Goal: Transaction & Acquisition: Purchase product/service

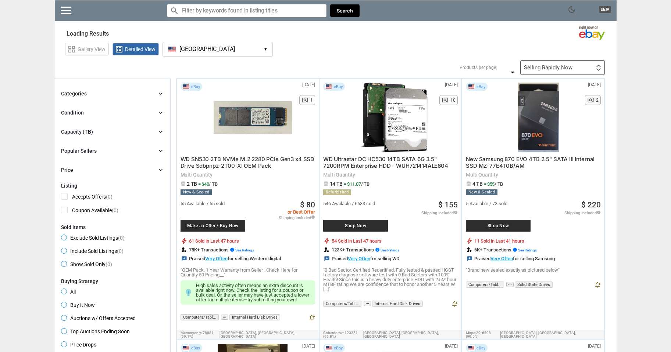
type input "*"
click at [103, 130] on div "Capacity (TB) chevron_right" at bounding box center [112, 131] width 103 height 9
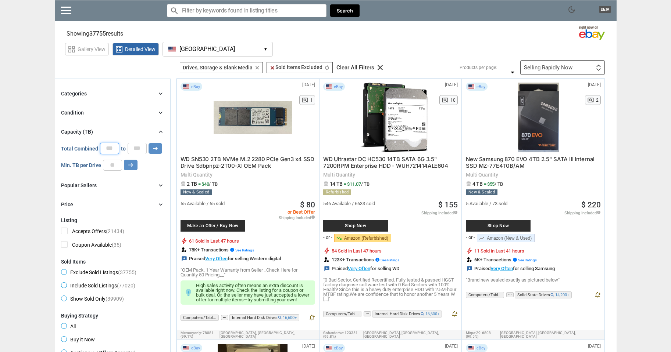
click at [115, 148] on input "*" at bounding box center [109, 148] width 19 height 11
click at [109, 111] on div "Condition chevron_right" at bounding box center [112, 112] width 103 height 9
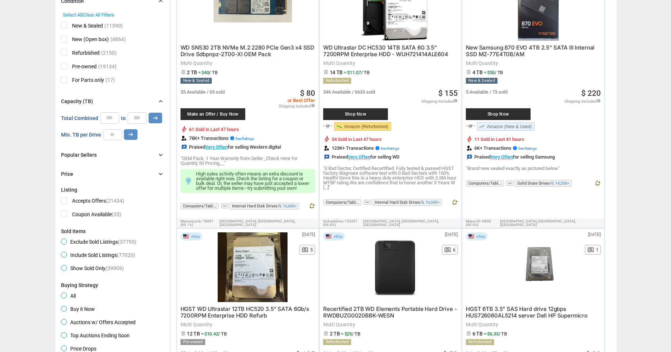
scroll to position [111, 0]
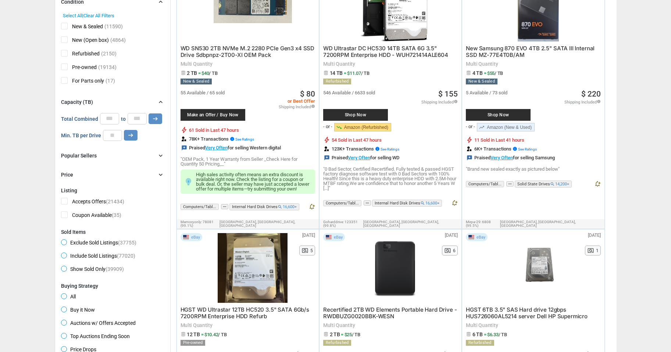
click at [94, 201] on span "Accepts Offers (21434)" at bounding box center [92, 202] width 63 height 9
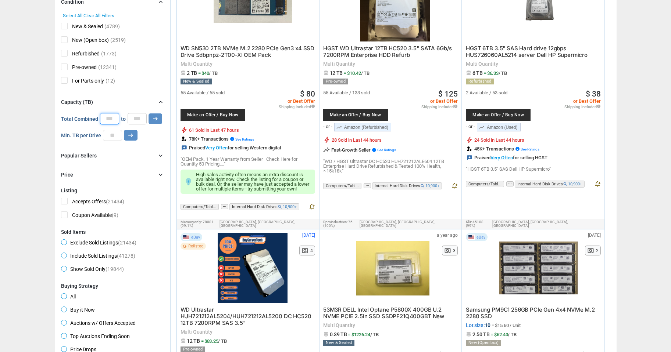
click at [110, 122] on input "*" at bounding box center [109, 118] width 19 height 11
click at [136, 121] on input "*" at bounding box center [136, 118] width 19 height 11
drag, startPoint x: 112, startPoint y: 119, endPoint x: 84, endPoint y: 117, distance: 28.0
click at [84, 117] on div "Total Combined * to * arrow_right_alt" at bounding box center [111, 118] width 101 height 11
type input "*"
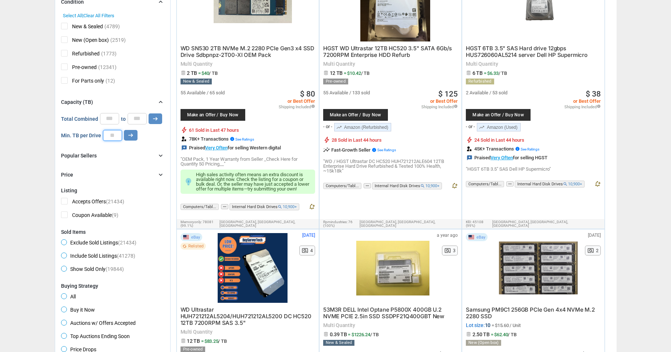
click at [107, 136] on input "number" at bounding box center [112, 135] width 19 height 11
type input "*"
click at [152, 119] on icon "arrow_right_alt" at bounding box center [155, 118] width 7 height 7
type input "*****"
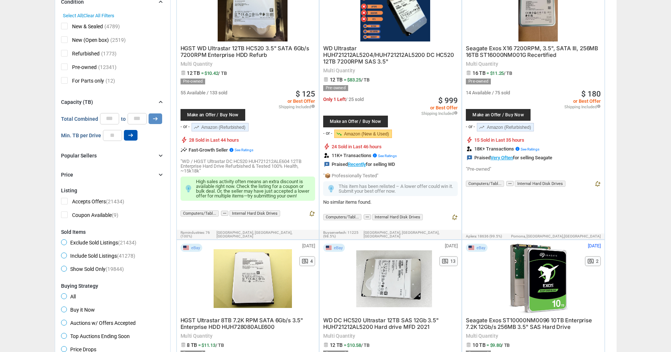
click at [133, 136] on icon "arrow_right_alt" at bounding box center [130, 135] width 7 height 7
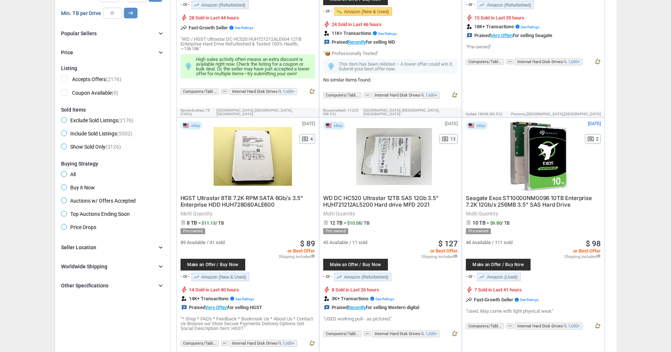
scroll to position [286, 0]
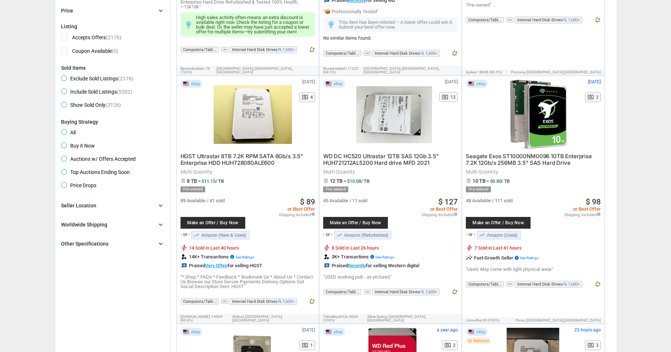
click at [121, 207] on div "Seller Location chevron_right" at bounding box center [112, 205] width 103 height 9
click at [69, 233] on span "[GEOGRAPHIC_DATA]" at bounding box center [91, 231] width 61 height 9
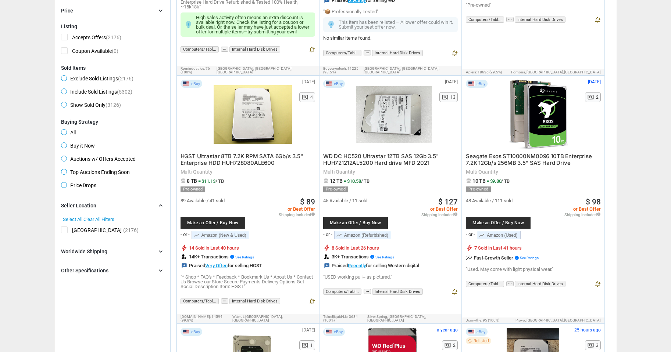
click at [140, 250] on div "Worldwide Shipping chevron_right" at bounding box center [112, 251] width 103 height 9
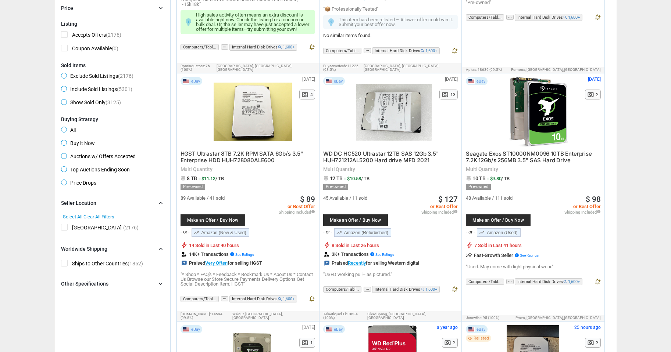
scroll to position [335, 0]
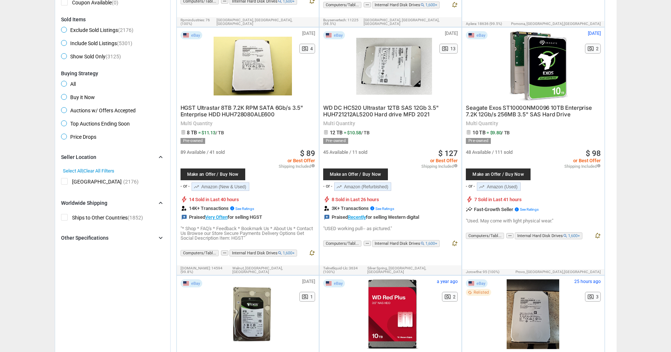
click at [140, 236] on div "Other Specifications chevron_right" at bounding box center [112, 238] width 103 height 9
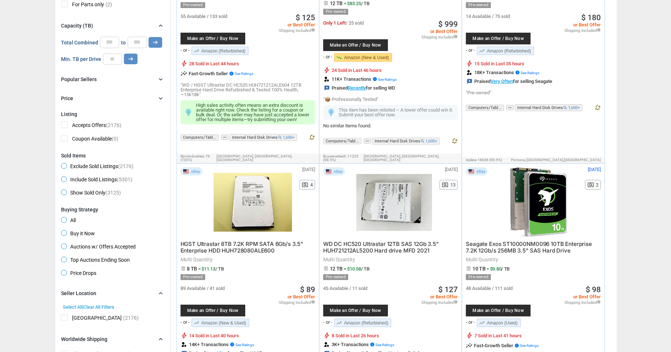
scroll to position [0, 0]
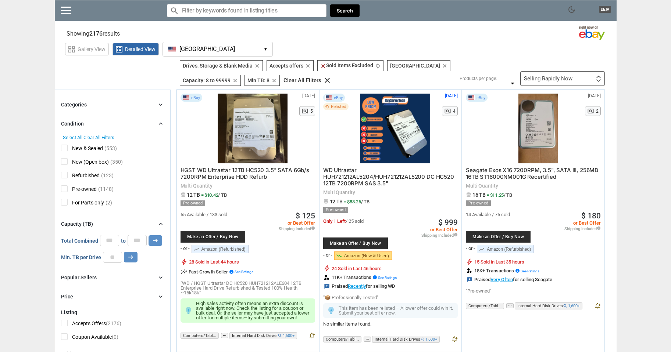
click at [114, 104] on div "Categories chevron_right" at bounding box center [112, 104] width 103 height 9
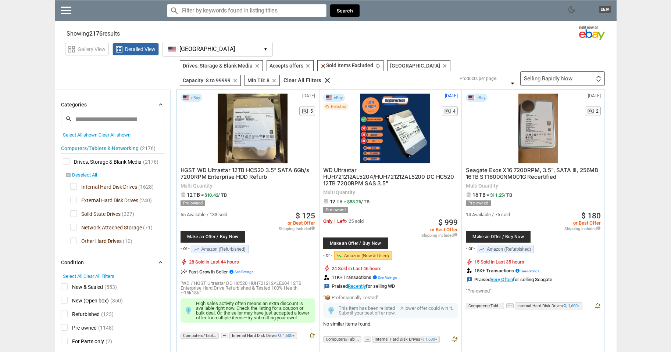
click at [71, 200] on span "External Hard Disk Drives" at bounding box center [104, 201] width 68 height 9
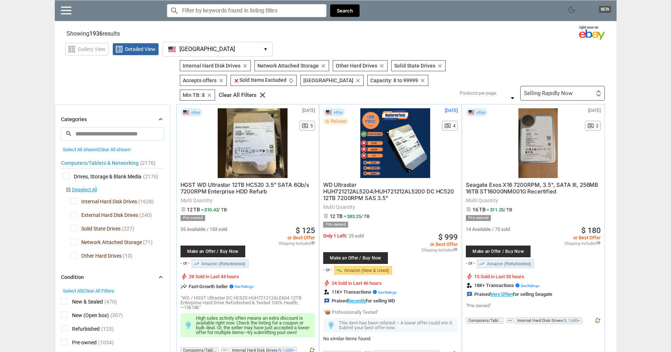
click at [576, 86] on div "Selling Rapidly Now First or Last Chance to Buy Recently Listed Selling Rapidly…" at bounding box center [562, 93] width 85 height 15
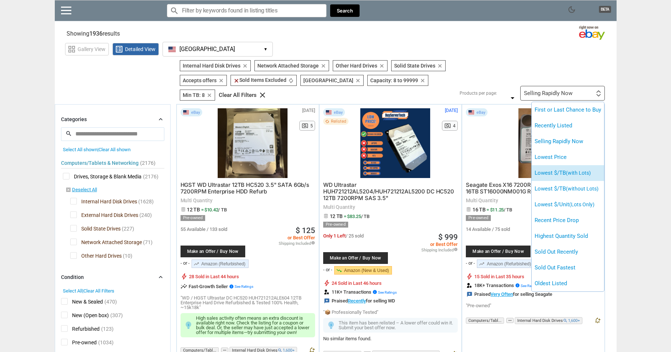
click at [579, 171] on span "(with Lots)" at bounding box center [577, 173] width 25 height 6
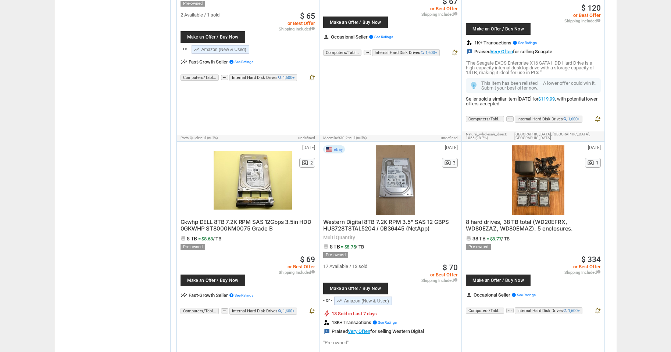
scroll to position [1305, 0]
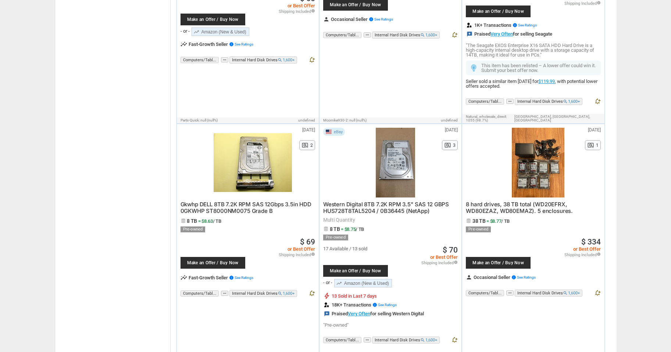
click at [529, 149] on div at bounding box center [538, 163] width 78 height 70
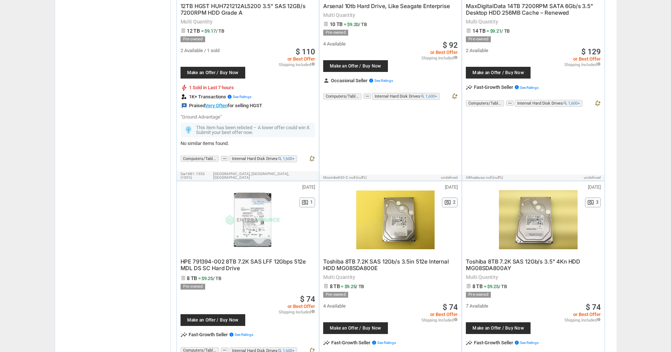
scroll to position [2638, 0]
